Goal: Information Seeking & Learning: Learn about a topic

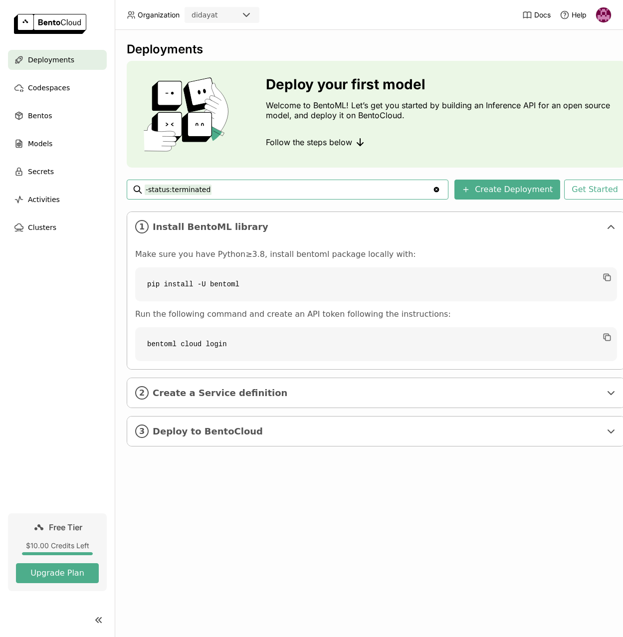
click at [439, 191] on icon "Clear value" at bounding box center [436, 189] width 5 height 5
click at [187, 189] on input "-status:terminated" at bounding box center [289, 190] width 288 height 16
click at [34, 92] on span "Codespaces" at bounding box center [49, 88] width 42 height 12
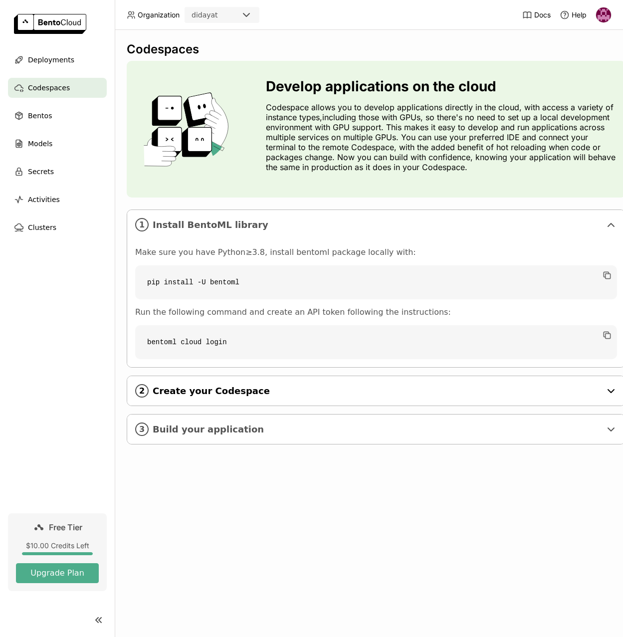
click at [279, 395] on span "Create your Codespace" at bounding box center [377, 391] width 448 height 11
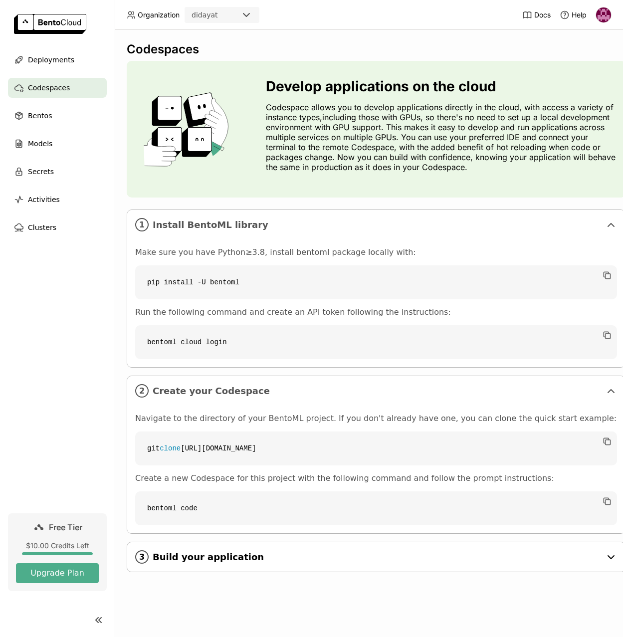
click at [242, 550] on div "3 Build your application" at bounding box center [376, 556] width 498 height 29
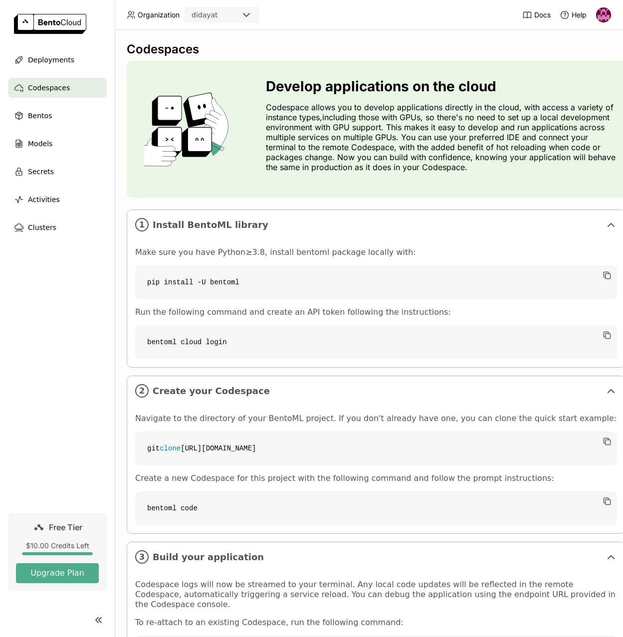
click at [68, 543] on div "$10.00 Credits Left" at bounding box center [57, 545] width 83 height 9
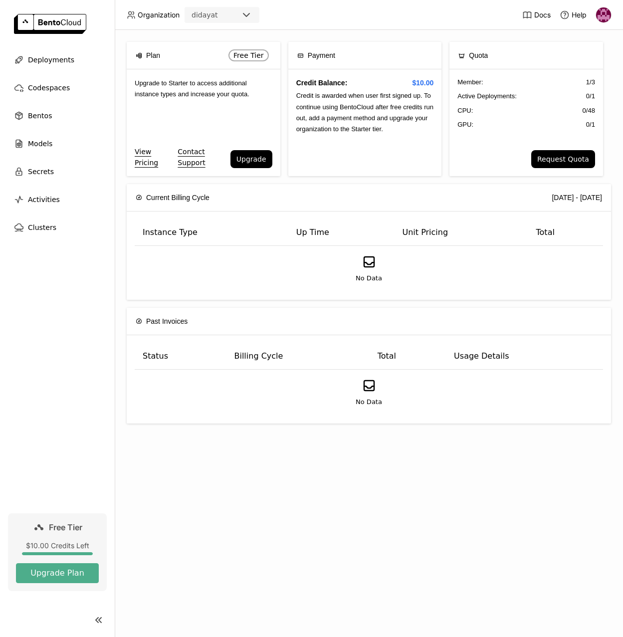
click at [203, 92] on span "Upgrade to Starter to access additional instance types and increase your quota." at bounding box center [192, 88] width 115 height 18
click at [249, 54] on span "Free Tier" at bounding box center [248, 55] width 30 height 8
click at [154, 165] on link "View Pricing" at bounding box center [154, 157] width 39 height 22
click at [40, 113] on span "Bentos" at bounding box center [40, 116] width 24 height 12
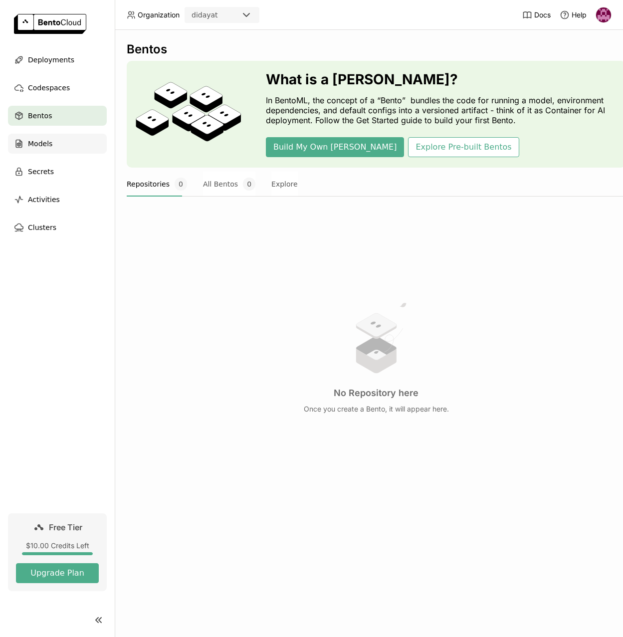
click at [21, 135] on div "Models" at bounding box center [57, 144] width 99 height 20
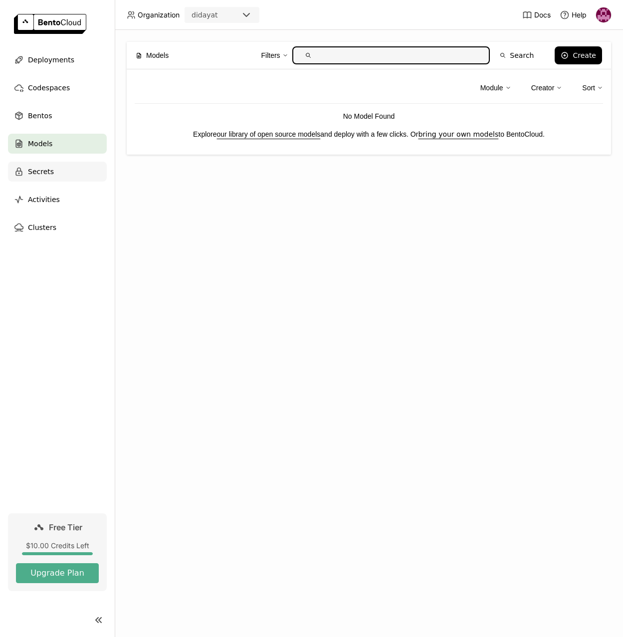
click at [33, 175] on span "Secrets" at bounding box center [41, 172] width 26 height 12
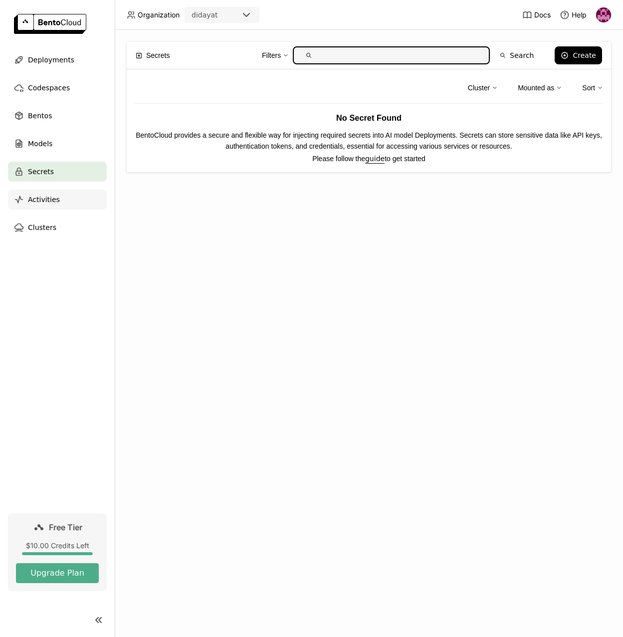
click at [40, 204] on span "Activities" at bounding box center [44, 200] width 32 height 12
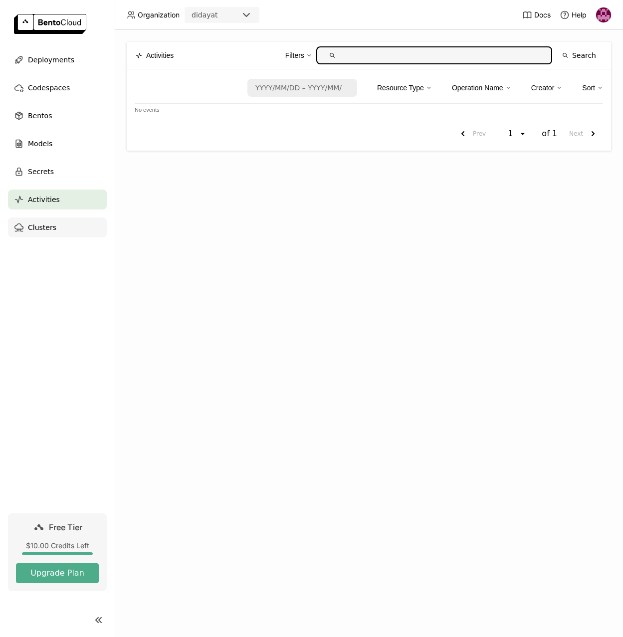
click at [60, 227] on div "Clusters" at bounding box center [57, 227] width 99 height 20
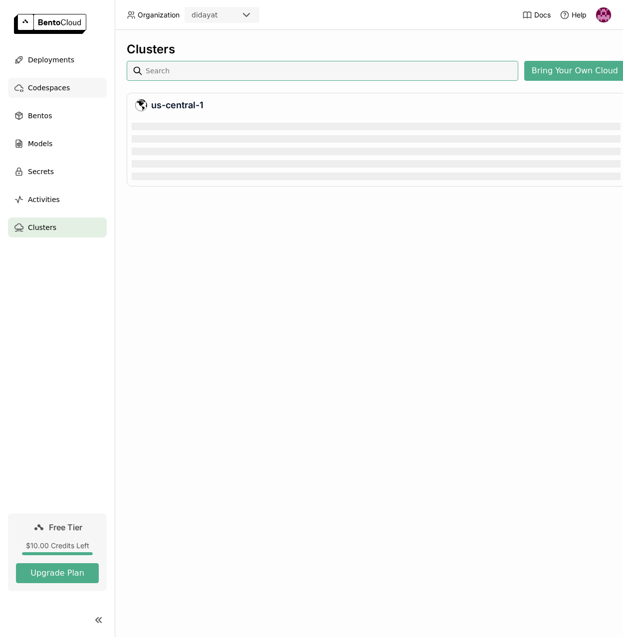
click at [60, 81] on div "Codespaces" at bounding box center [57, 88] width 99 height 20
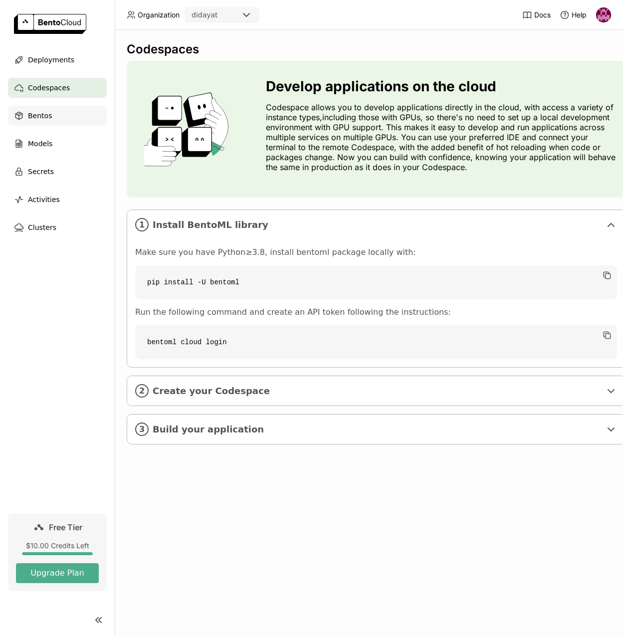
click at [46, 116] on span "Bentos" at bounding box center [40, 116] width 24 height 12
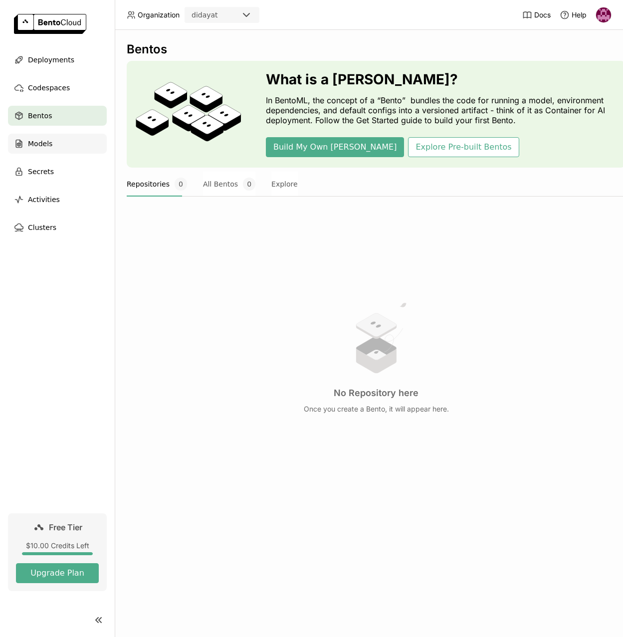
click at [42, 141] on span "Models" at bounding box center [40, 144] width 24 height 12
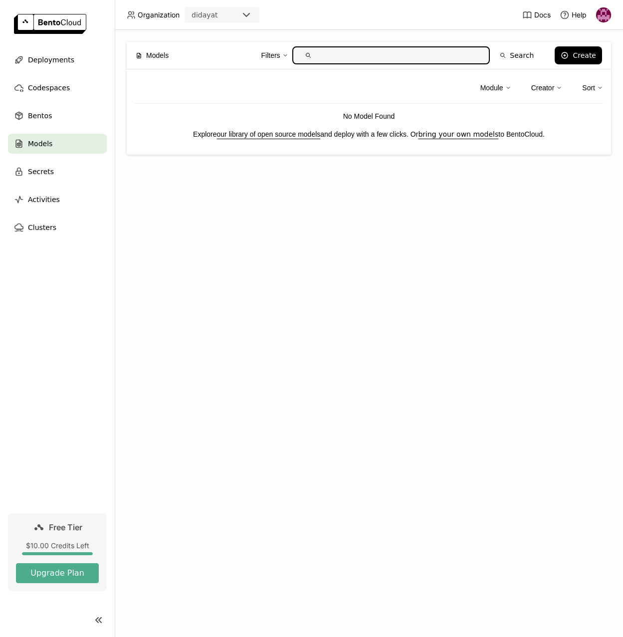
click at [274, 138] on link "our library of open source models" at bounding box center [269, 134] width 104 height 8
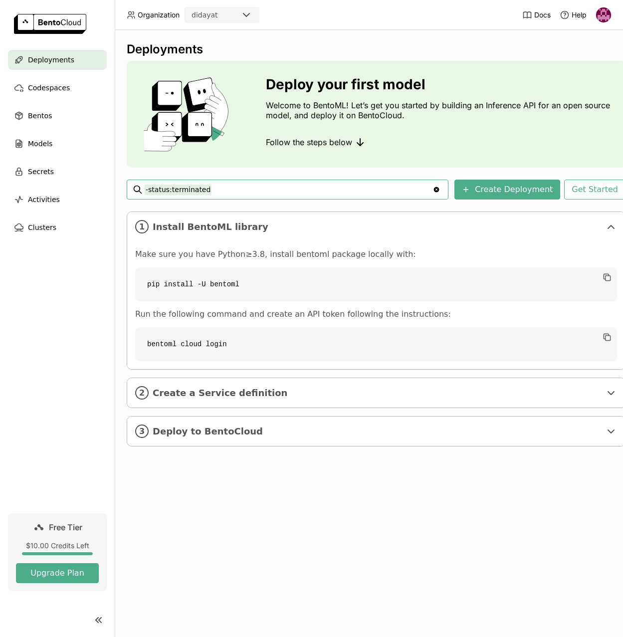
click at [230, 16] on div "didayat" at bounding box center [213, 15] width 55 height 14
click at [344, 22] on header "Organization didayat Docs Help" at bounding box center [311, 15] width 623 height 30
click at [215, 193] on input "-status:terminated" at bounding box center [289, 190] width 288 height 16
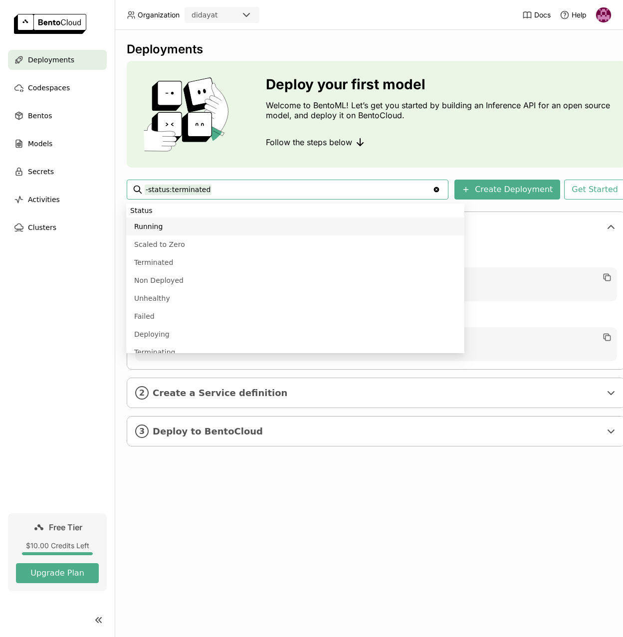
click at [155, 227] on li "Running" at bounding box center [295, 226] width 338 height 18
type input "-status:terminated status:running"
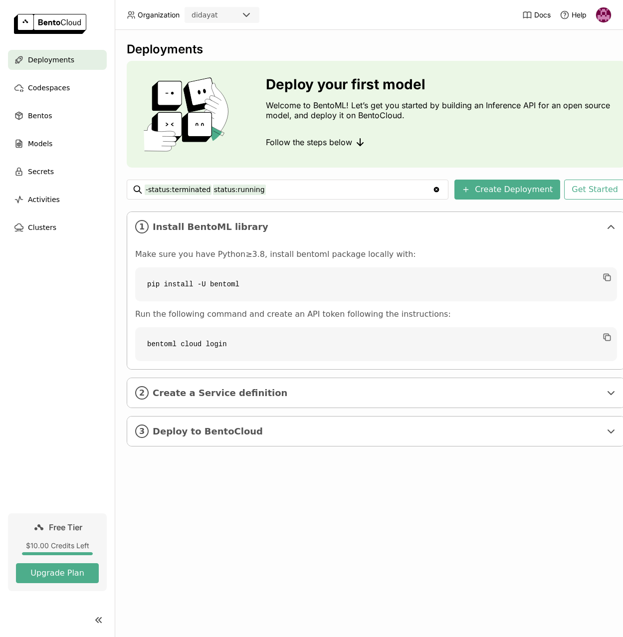
click at [374, 195] on input "-status:terminated status:running" at bounding box center [289, 190] width 288 height 16
type input "s"
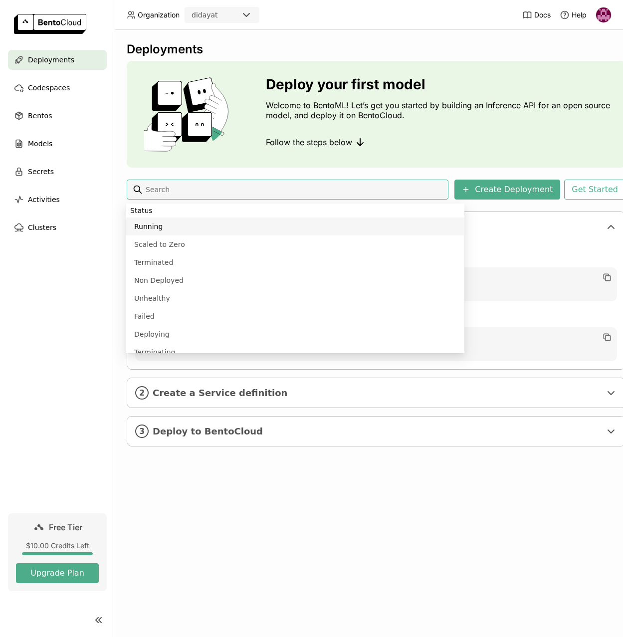
click at [428, 155] on div "Deploy your first model Welcome to BentoML! Let’s get you started by building a…" at bounding box center [376, 114] width 499 height 107
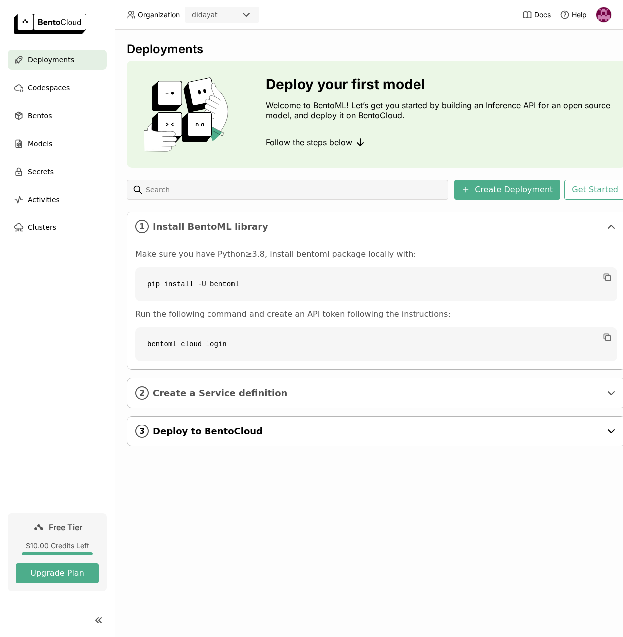
click at [175, 426] on span "Deploy to BentoCloud" at bounding box center [377, 431] width 448 height 11
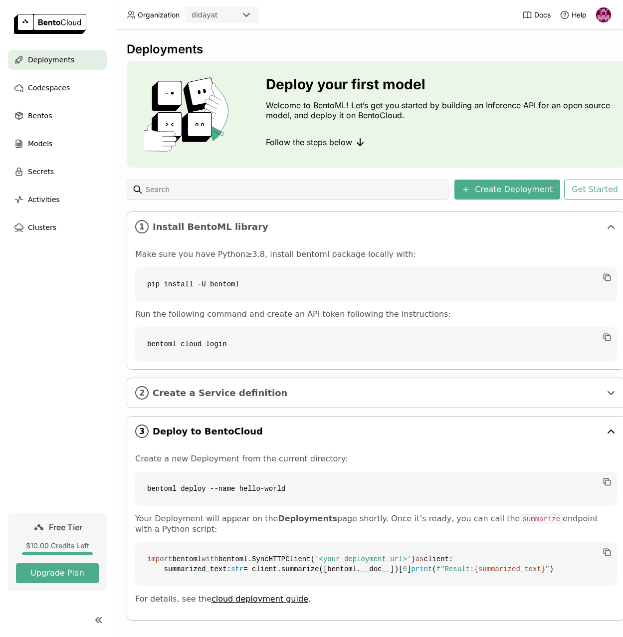
scroll to position [48, 0]
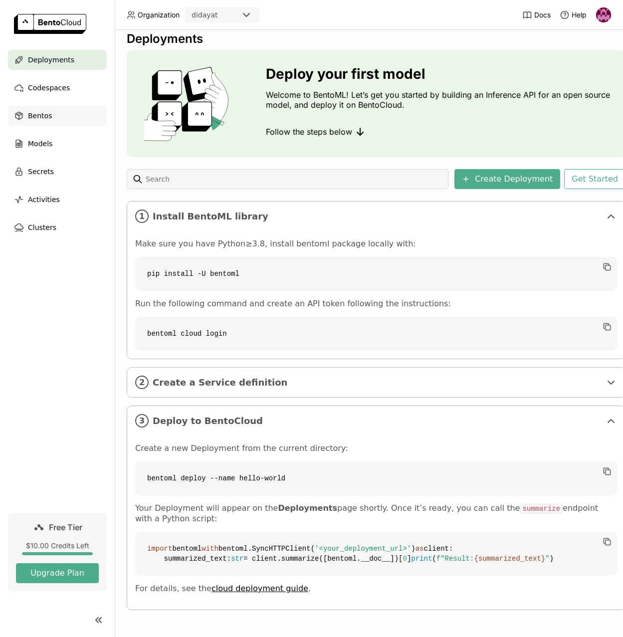
click at [28, 121] on span "Bentos" at bounding box center [40, 116] width 24 height 12
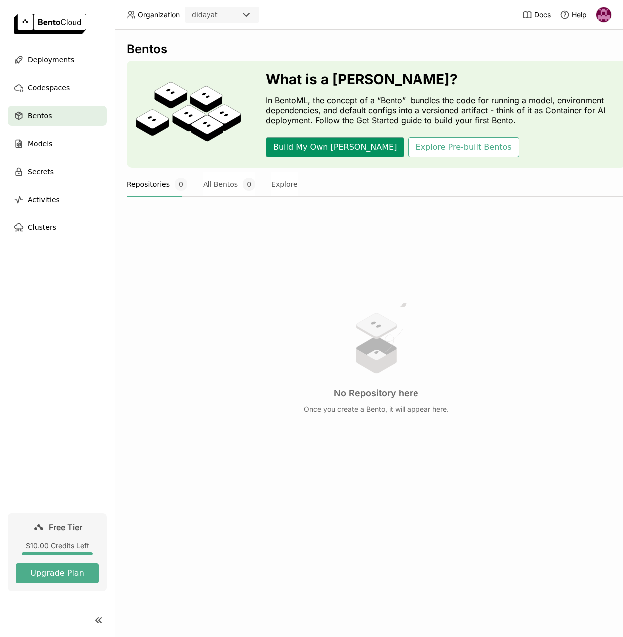
click at [314, 147] on button "Build My Own [PERSON_NAME]" at bounding box center [335, 147] width 138 height 20
click at [424, 146] on button "Explore Pre-built Bentos" at bounding box center [463, 147] width 111 height 20
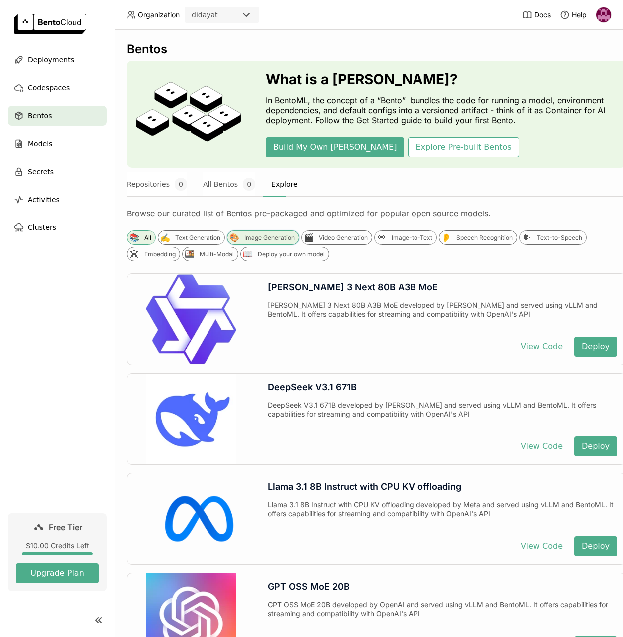
click at [250, 238] on div "Image Generation" at bounding box center [269, 238] width 50 height 8
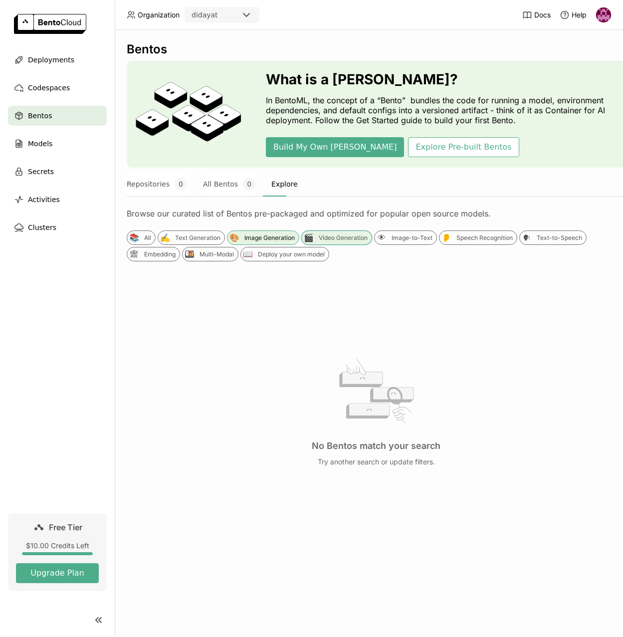
click at [325, 236] on div "Video Generation" at bounding box center [343, 238] width 49 height 8
click at [429, 244] on div "👁 Image-to-Text" at bounding box center [405, 237] width 63 height 14
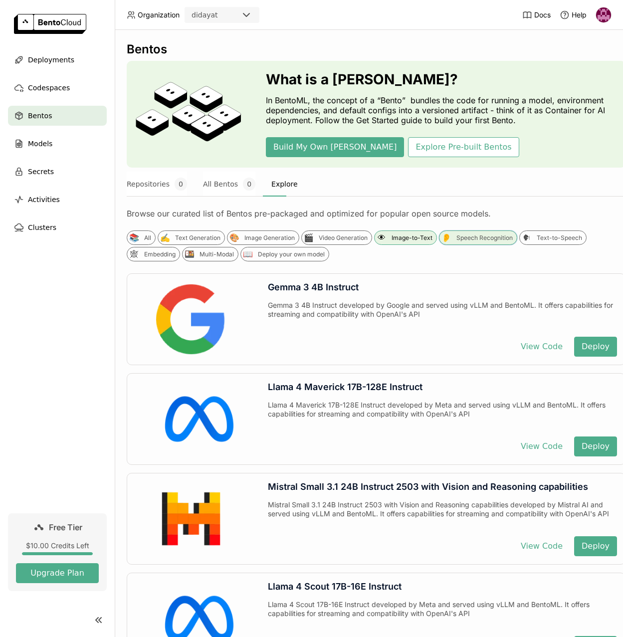
click at [482, 238] on div "Speech Recognition" at bounding box center [484, 238] width 56 height 8
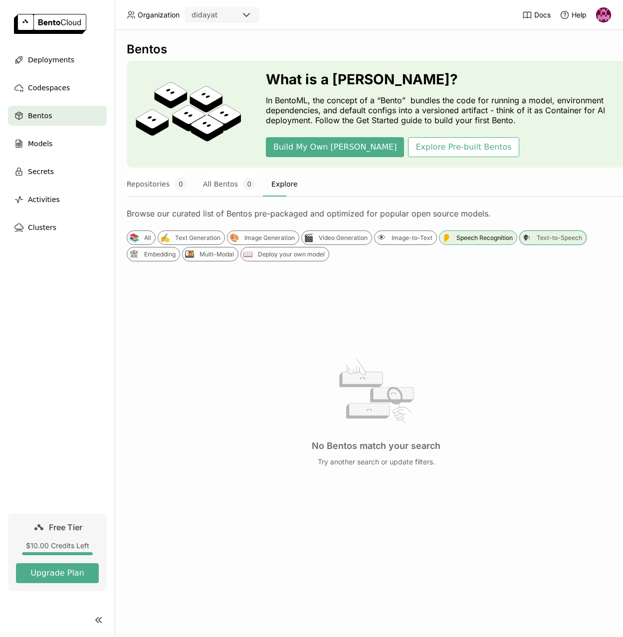
click at [562, 239] on div "Text-to-Speech" at bounding box center [559, 238] width 45 height 8
click at [210, 255] on div "Multi-Modal" at bounding box center [217, 254] width 34 height 8
click at [269, 258] on div "📖 Deploy your own model" at bounding box center [284, 254] width 89 height 14
